Goal: Task Accomplishment & Management: Manage account settings

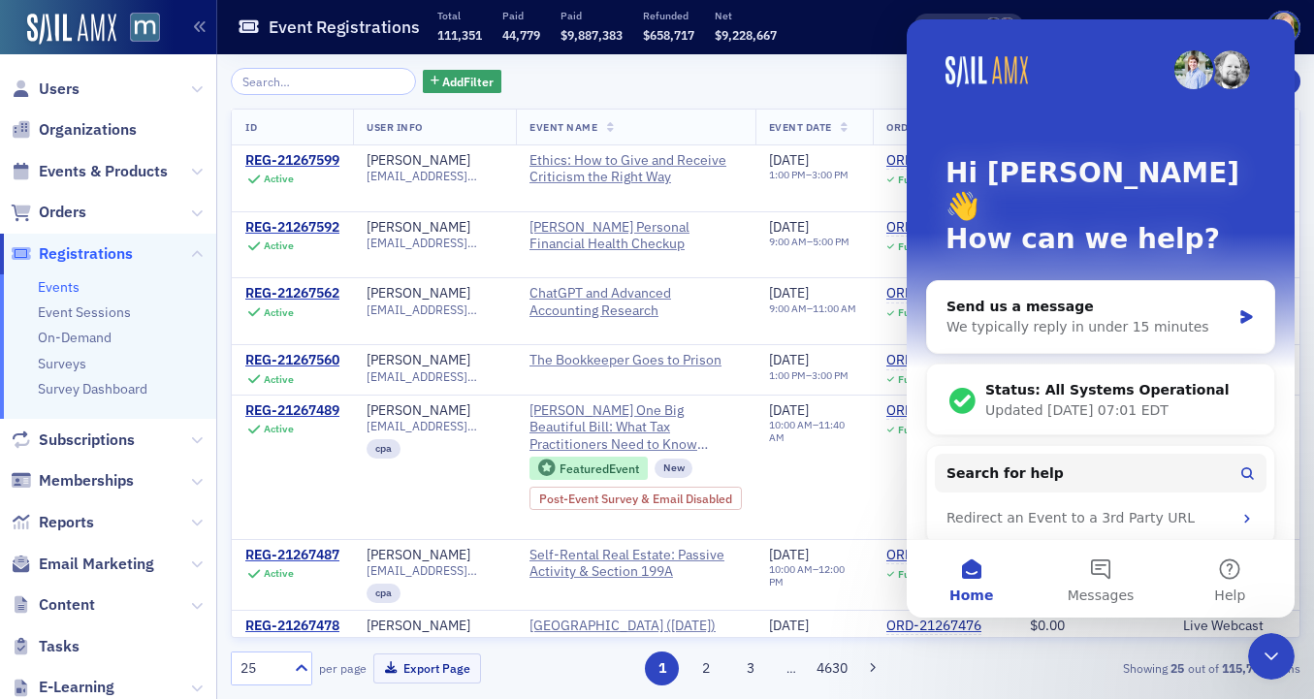
click at [67, 263] on span "Registrations" at bounding box center [86, 253] width 94 height 21
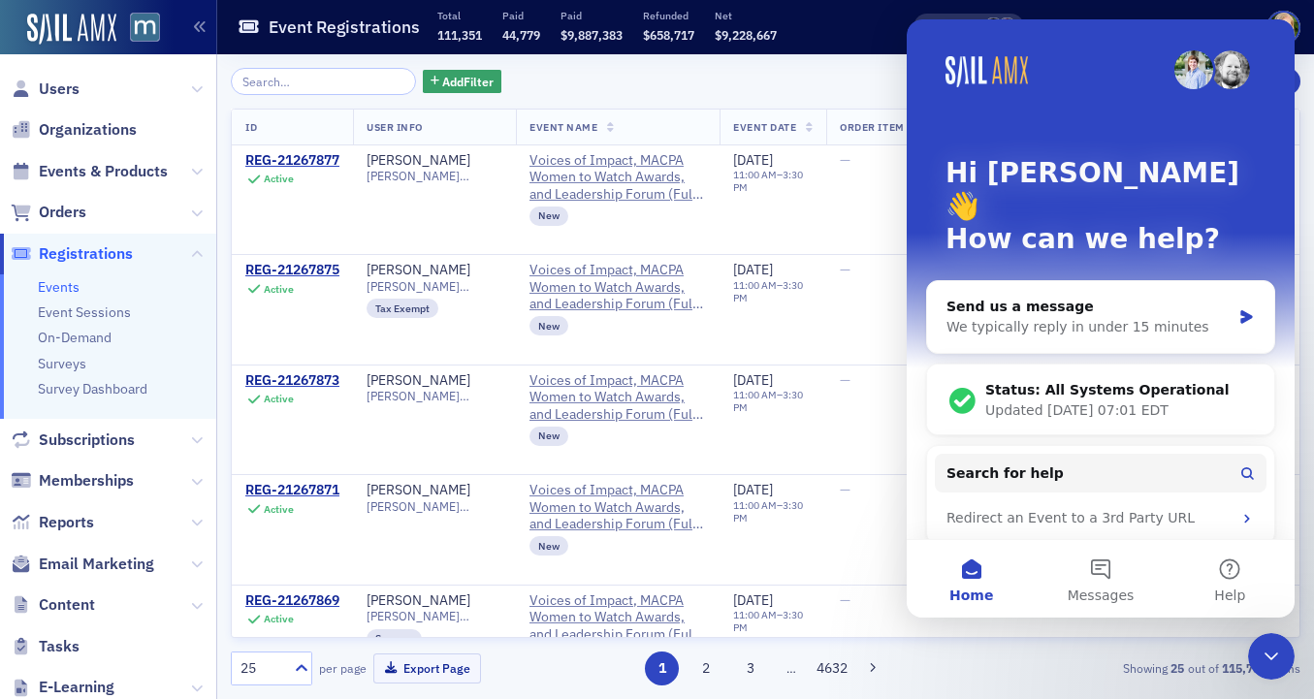
click at [1267, 643] on div "Close Intercom Messenger" at bounding box center [1271, 656] width 47 height 47
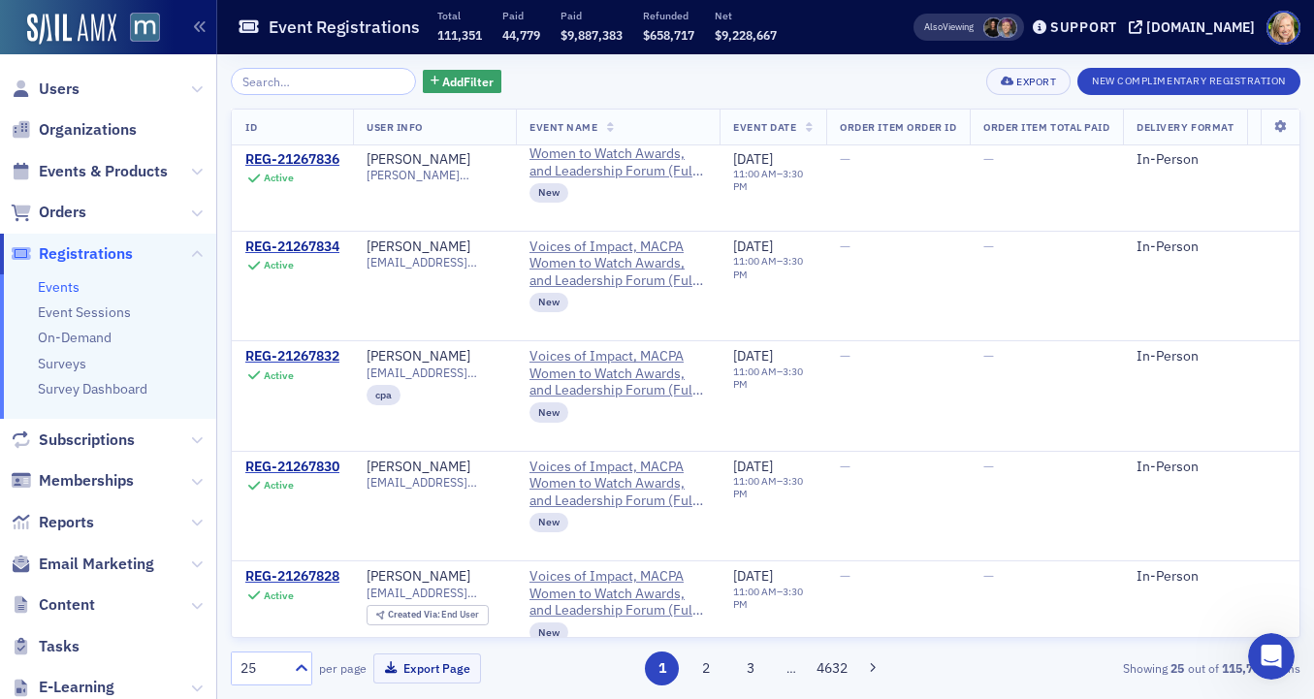
scroll to position [2256, 0]
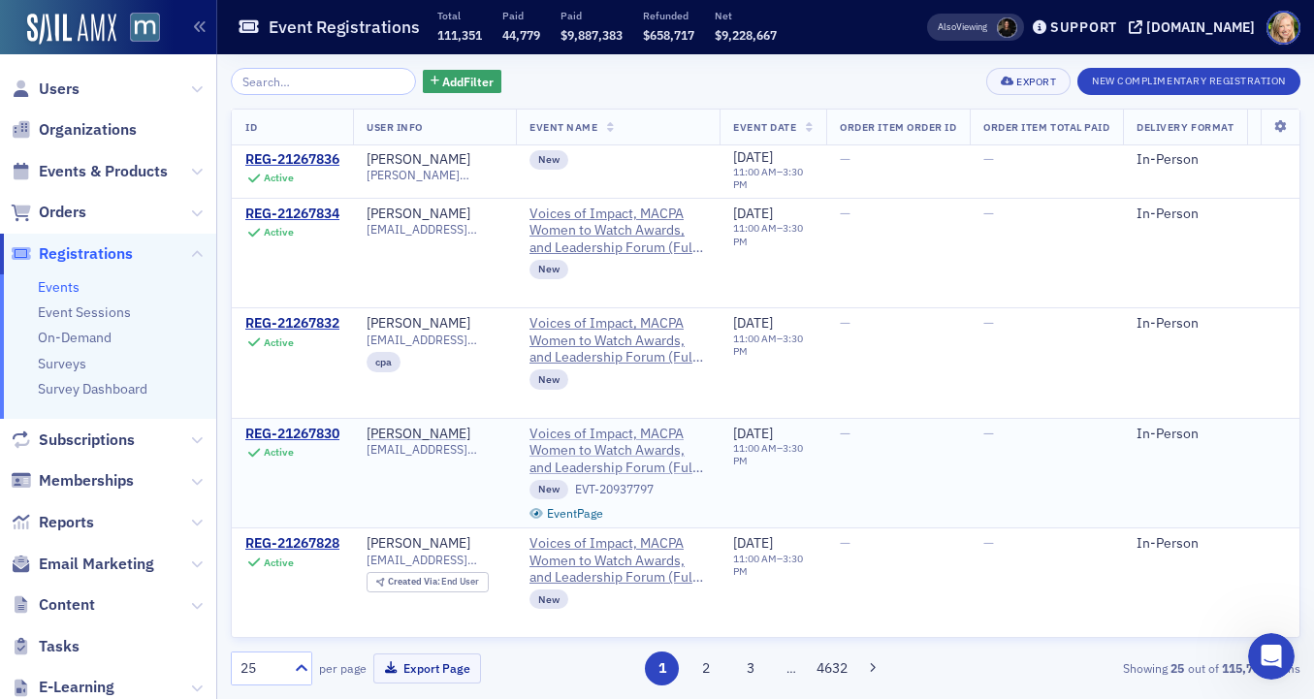
click at [644, 433] on span "Voices of Impact, MACPA Women to Watch Awards, and Leadership Forum (Full Day A…" at bounding box center [617, 451] width 176 height 51
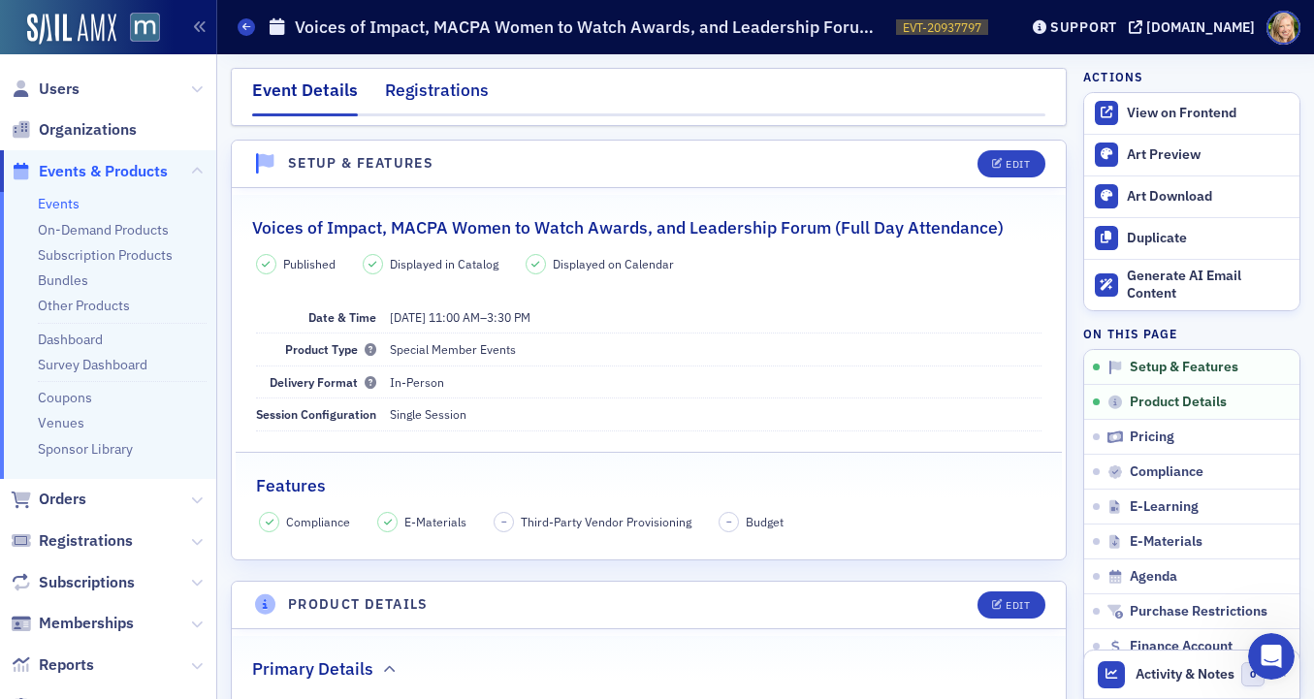
click at [440, 105] on div "Registrations" at bounding box center [437, 96] width 104 height 36
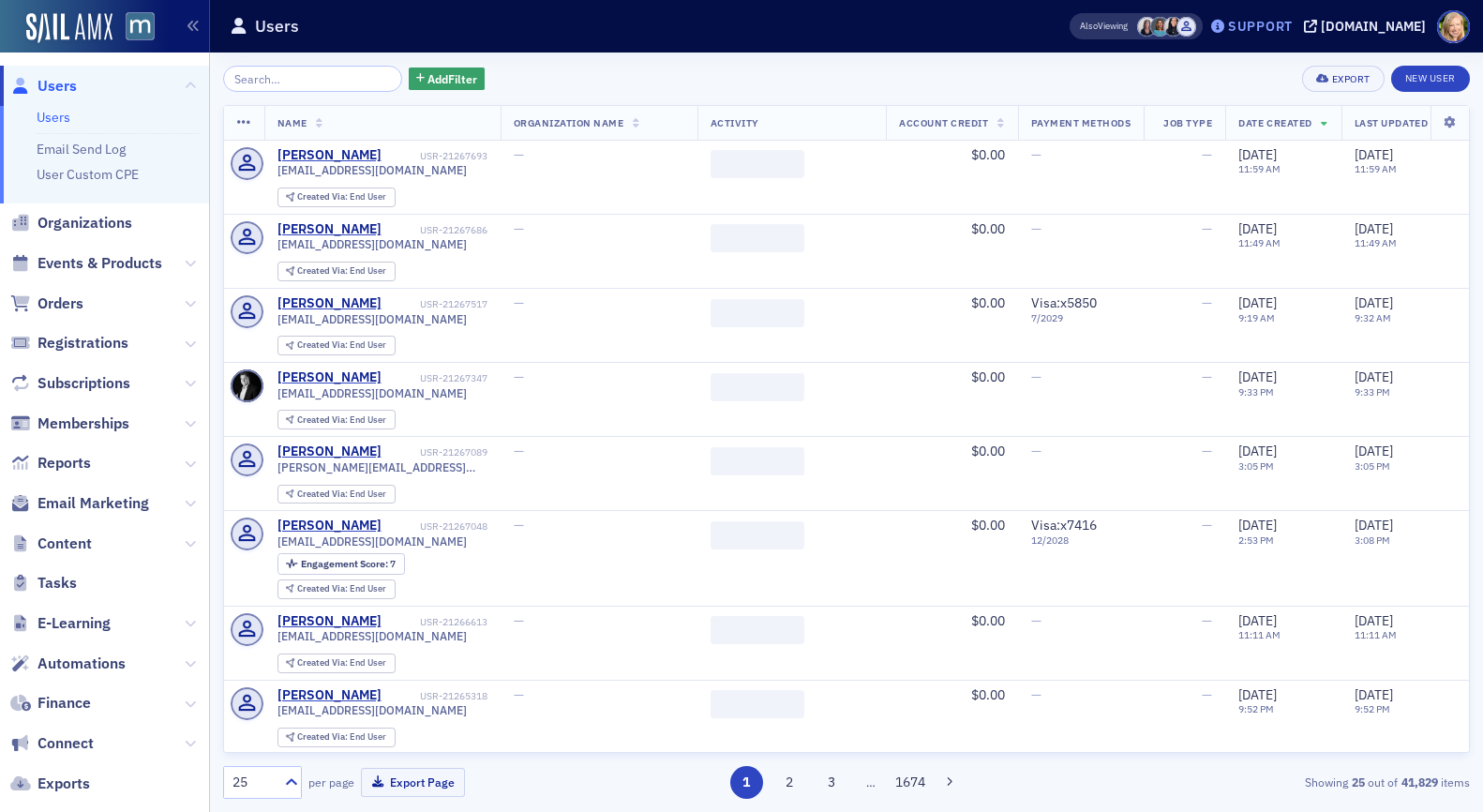
click at [1266, 30] on div "Support" at bounding box center [1260, 25] width 65 height 16
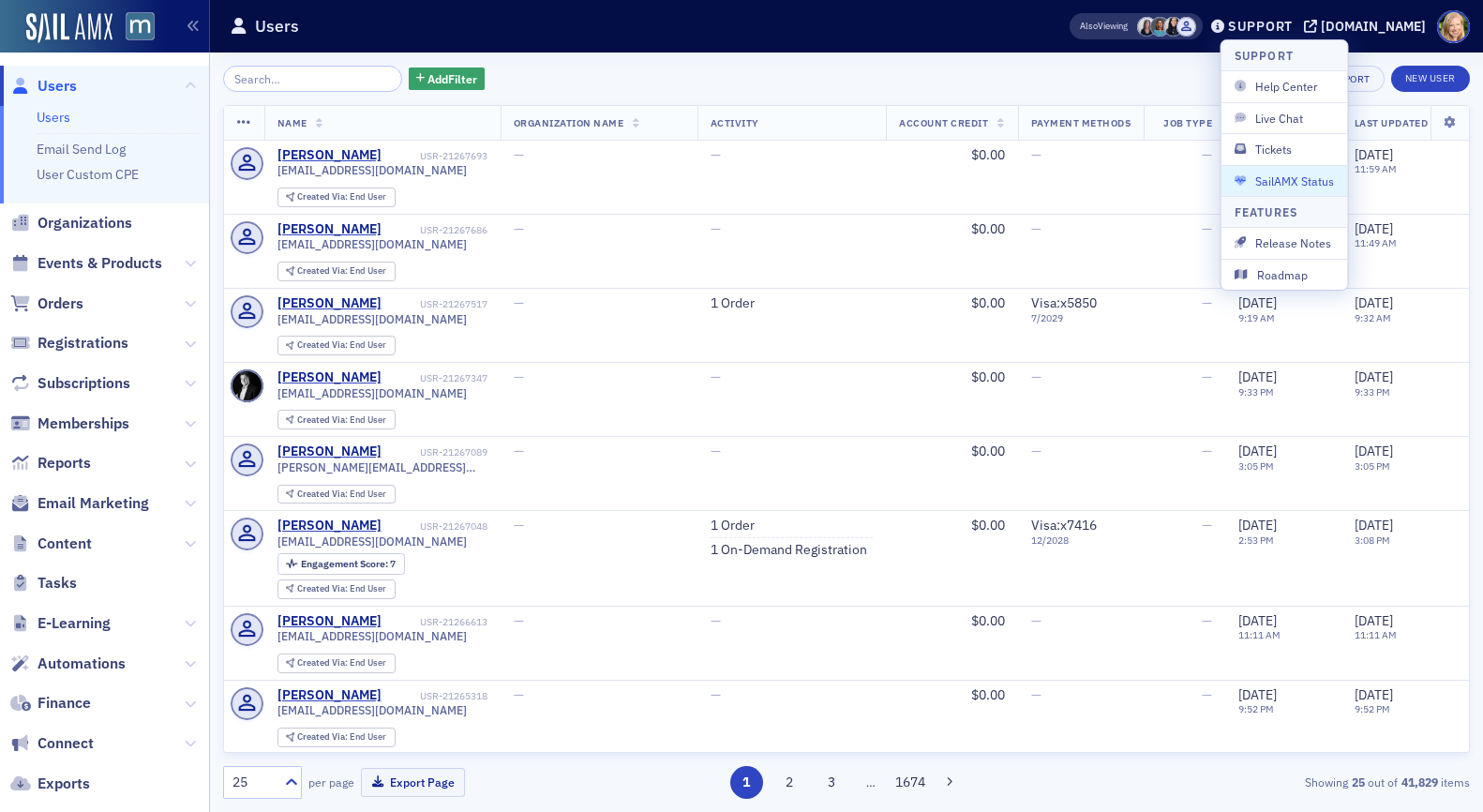
click at [1280, 182] on span "SailAMX Status" at bounding box center [1285, 180] width 101 height 16
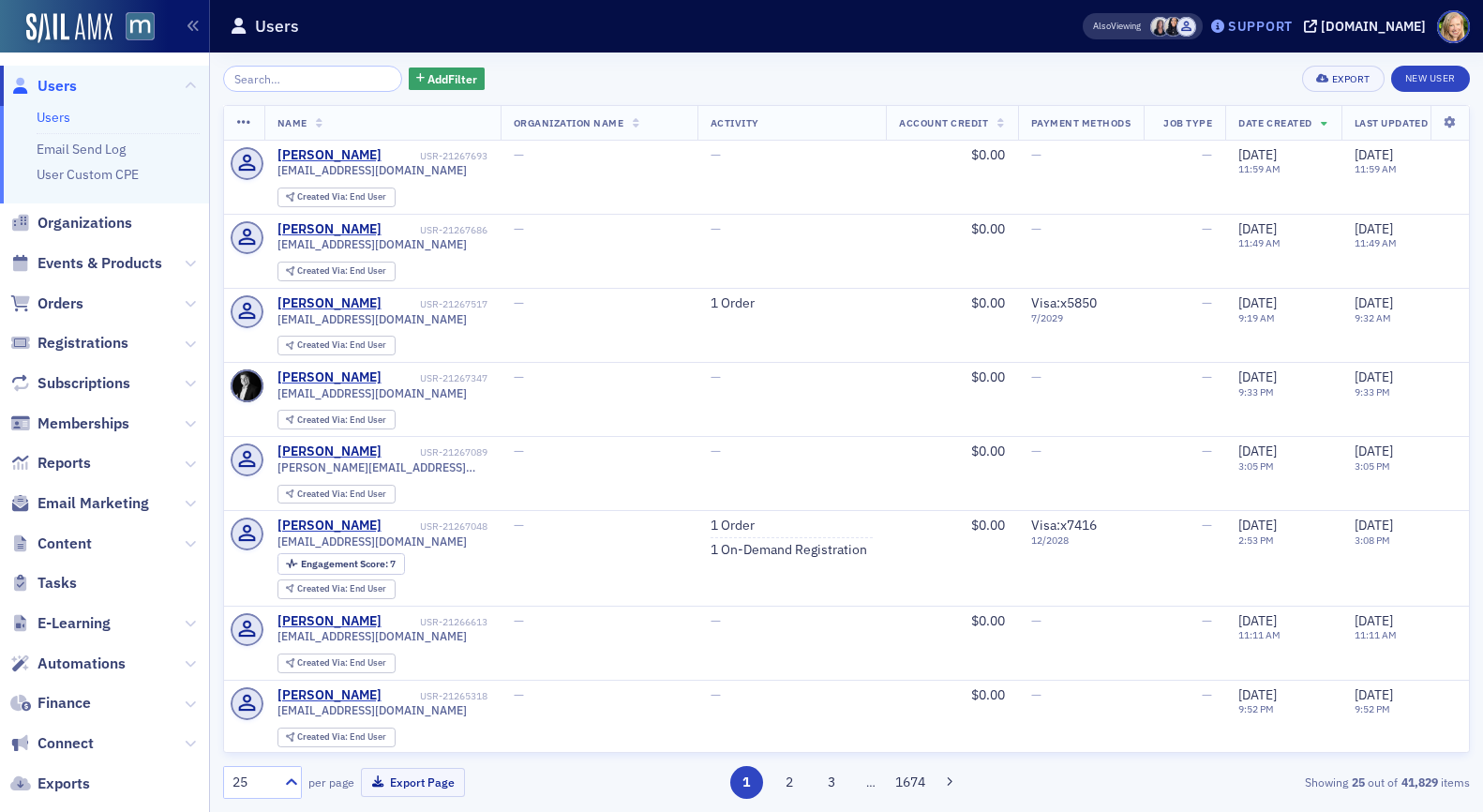
click at [1293, 25] on div "Support" at bounding box center [1260, 25] width 65 height 16
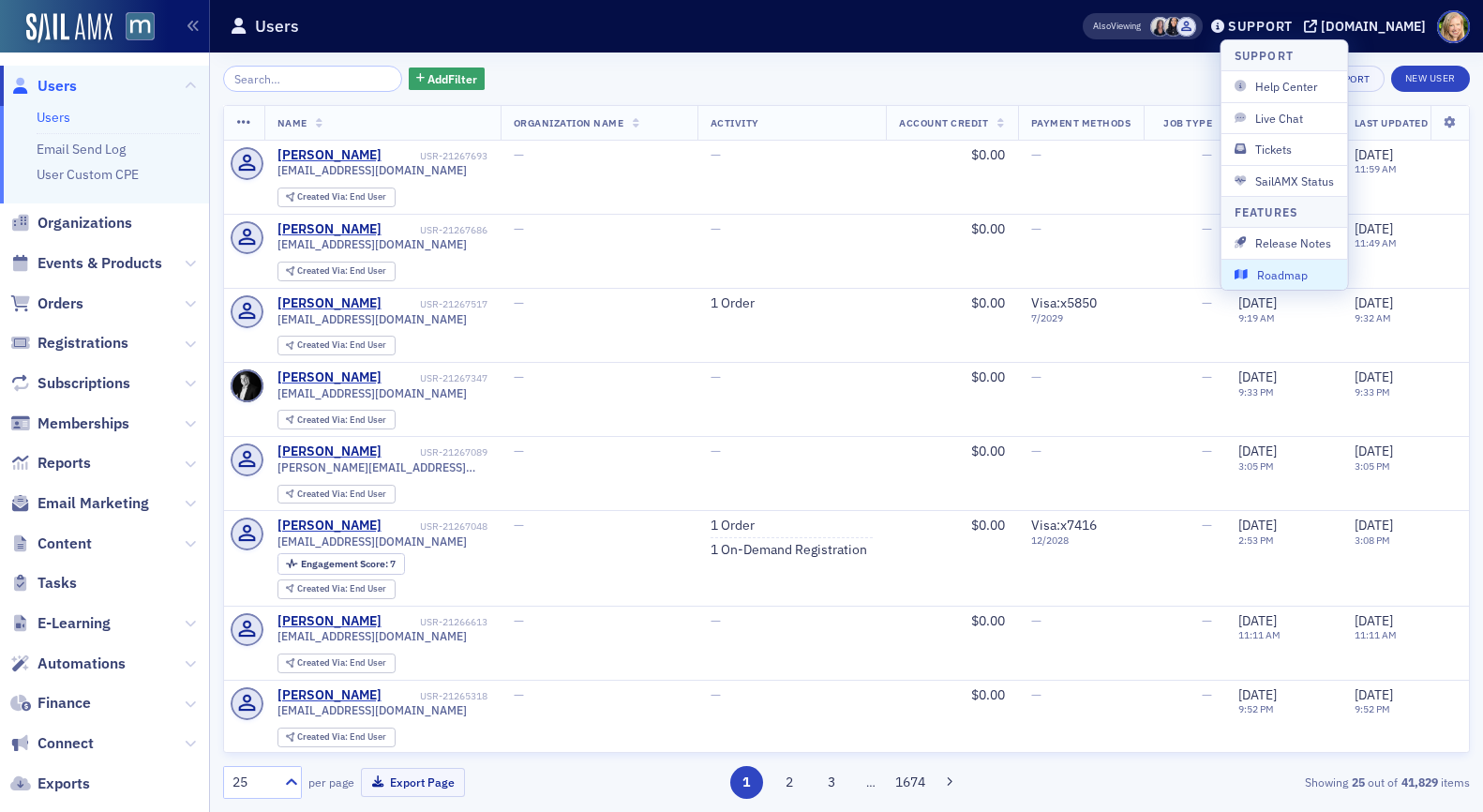
click at [1303, 272] on span "Roadmap" at bounding box center [1285, 274] width 101 height 16
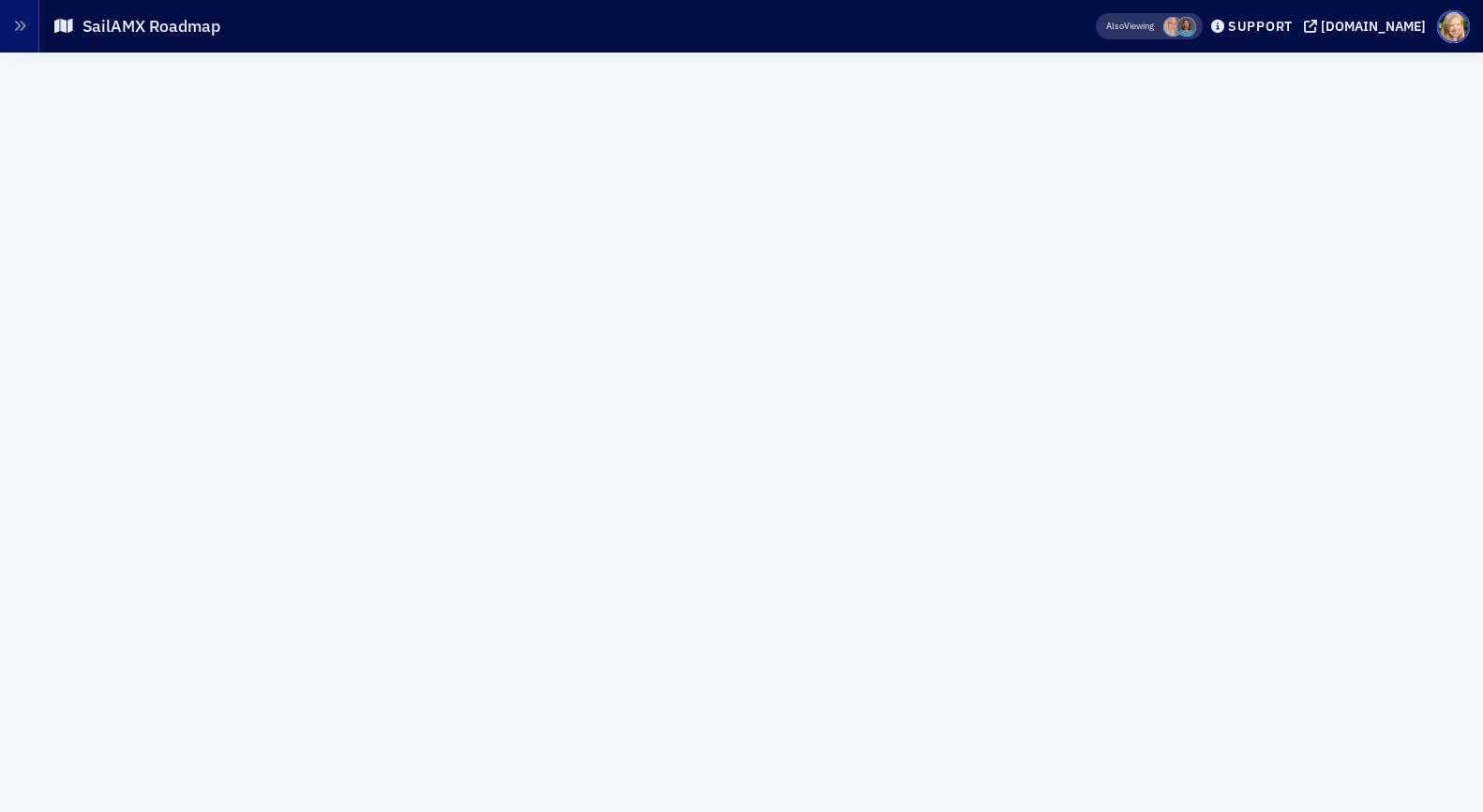
scroll to position [87, 0]
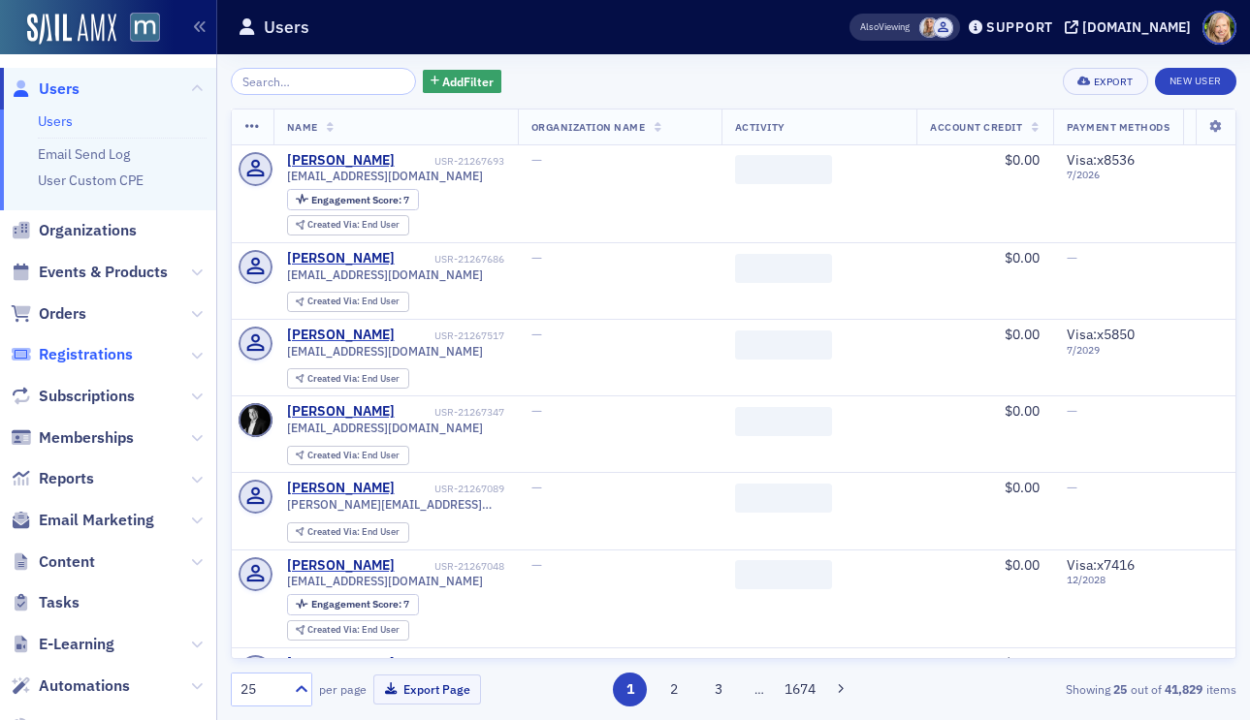
click at [79, 352] on span "Registrations" at bounding box center [86, 354] width 94 height 21
